Goal: Task Accomplishment & Management: Use online tool/utility

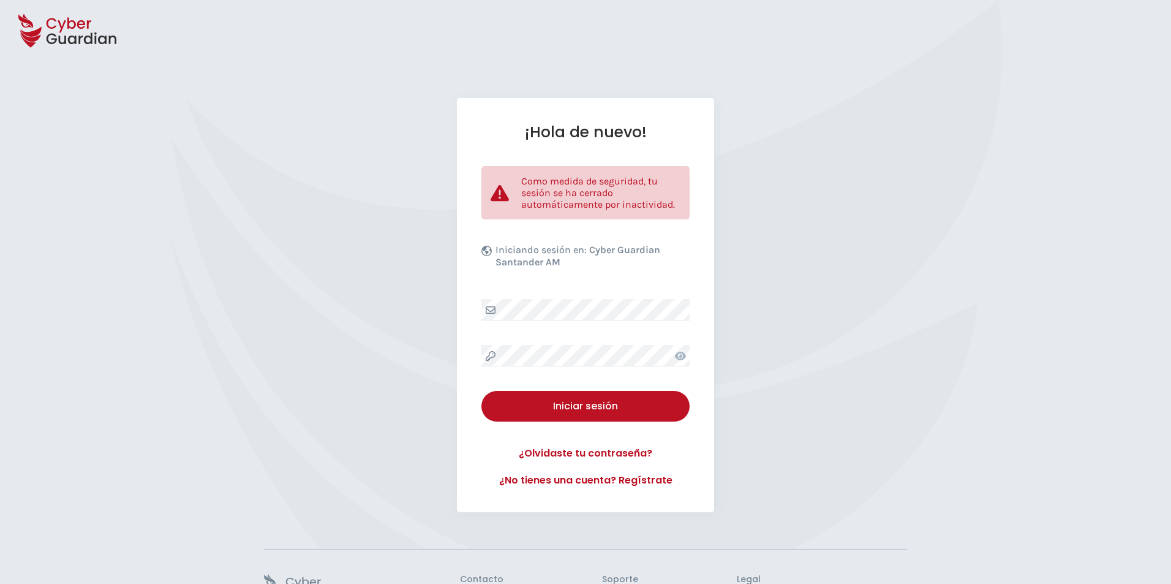
click at [611, 424] on div "¡Hola de nuevo! Como medida de seguridad, tu sesión se ha cerrado automáticamen…" at bounding box center [585, 305] width 257 height 414
click at [612, 411] on div "Iniciar sesión" at bounding box center [586, 406] width 190 height 15
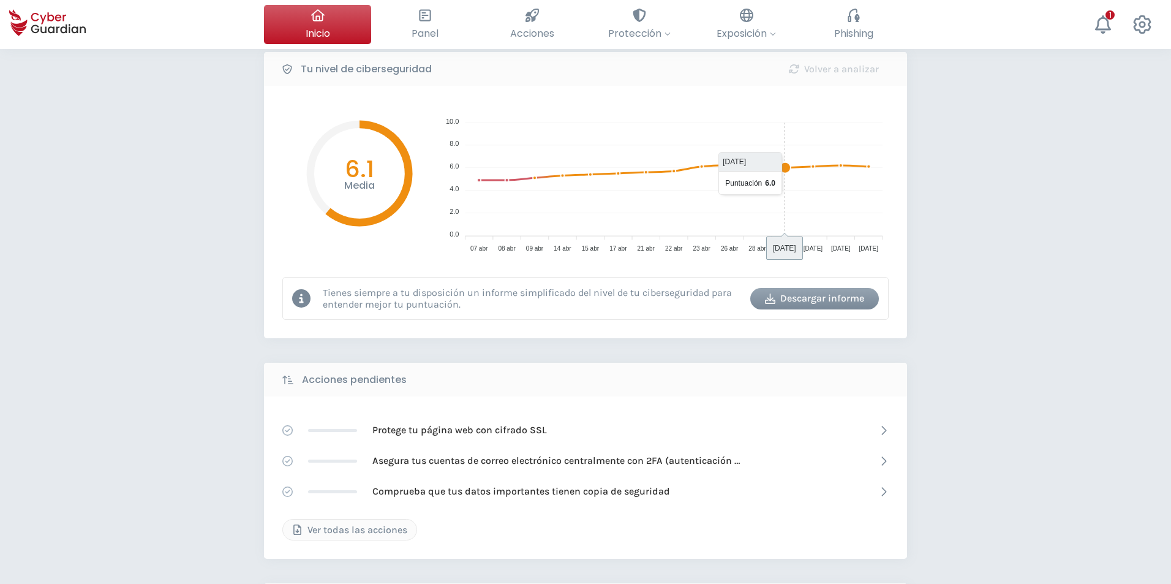
scroll to position [61, 0]
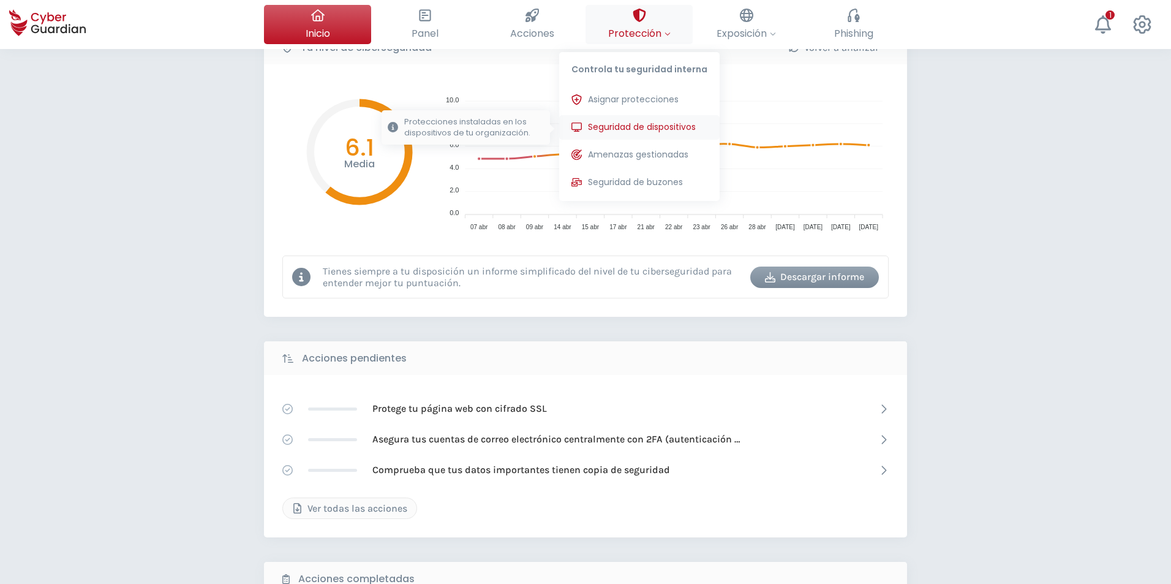
click at [632, 128] on span "Seguridad de dispositivos" at bounding box center [642, 127] width 108 height 13
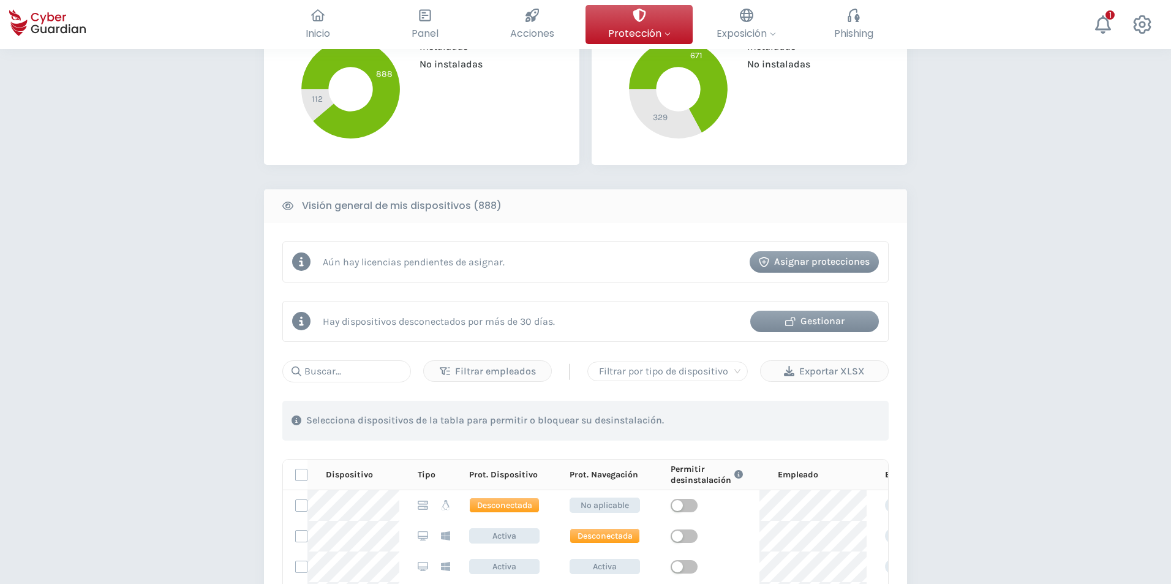
scroll to position [367, 0]
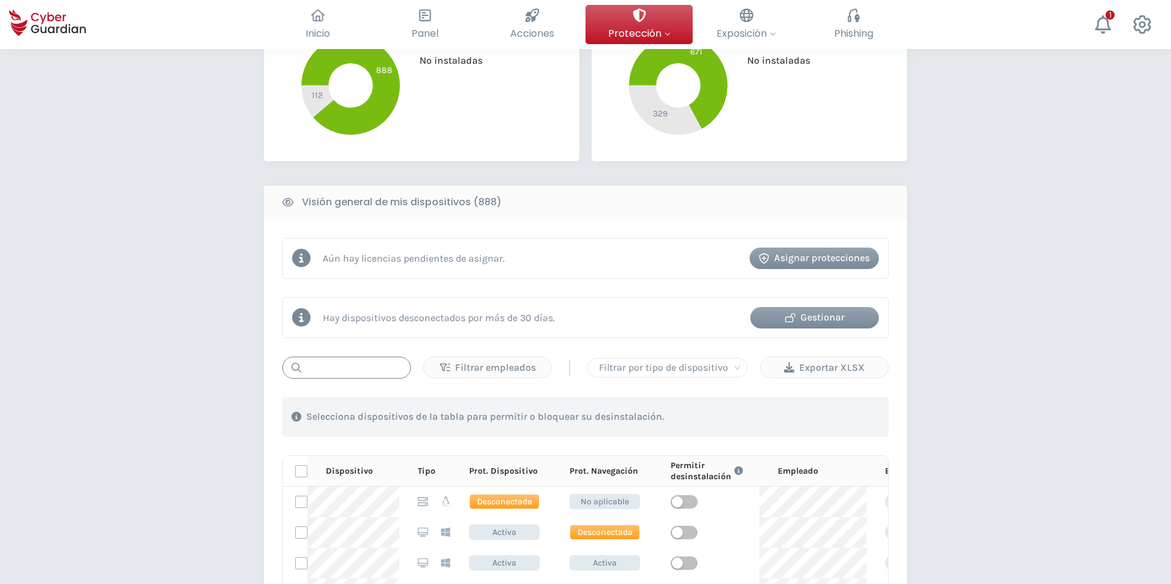
click at [350, 363] on input "text" at bounding box center [346, 367] width 129 height 22
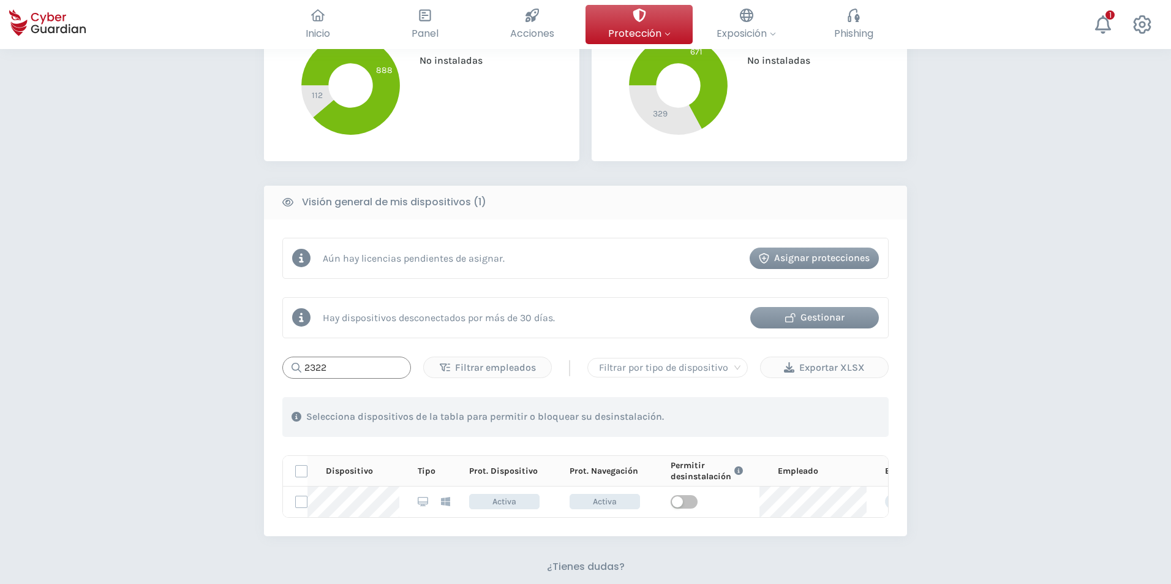
type input "2322"
